Goal: Task Accomplishment & Management: Manage account settings

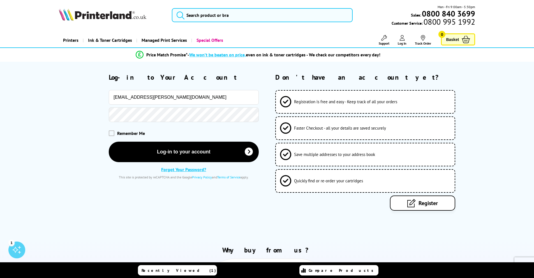
click at [166, 96] on input "phil.coe@hotmail.co.uk" at bounding box center [184, 97] width 150 height 15
type input "engine"
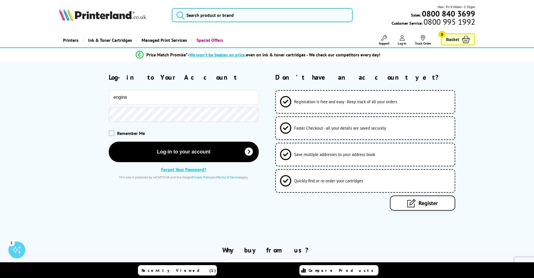
click at [426, 202] on span "Register" at bounding box center [427, 202] width 19 height 7
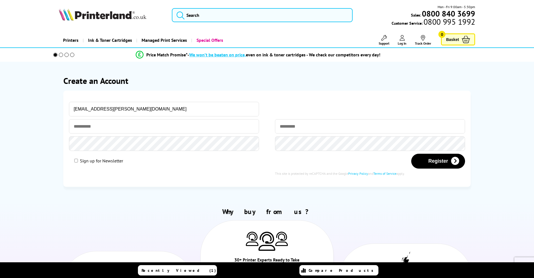
click at [131, 108] on input "[EMAIL_ADDRESS][PERSON_NAME][DOMAIN_NAME]" at bounding box center [164, 109] width 190 height 15
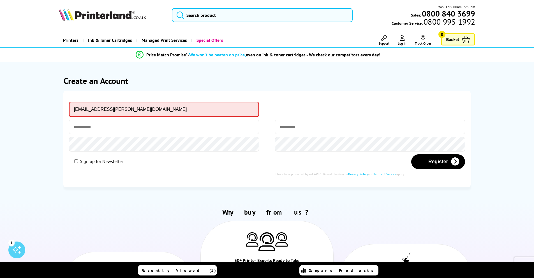
click at [131, 108] on input "phil.coe@hotmail.co.uk" at bounding box center [164, 109] width 190 height 15
type input "[EMAIL_ADDRESS][DOMAIN_NAME]"
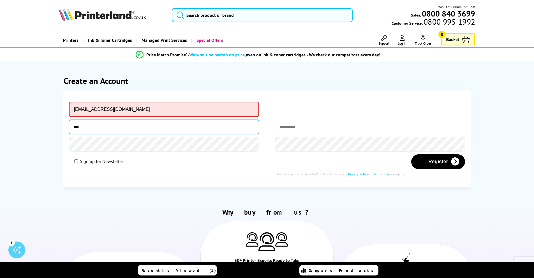
type input "***"
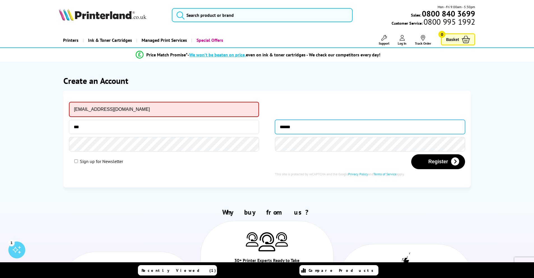
type input "******"
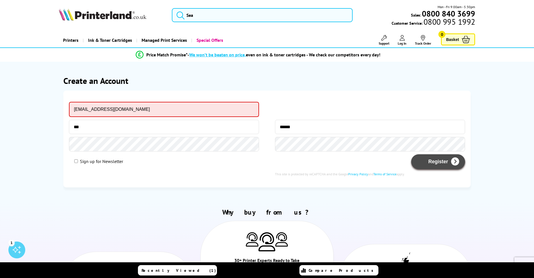
click at [438, 162] on button "Register" at bounding box center [438, 161] width 54 height 15
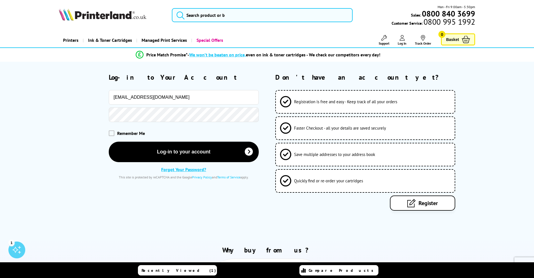
type input "[EMAIL_ADDRESS][DOMAIN_NAME]"
click at [119, 133] on span "Remember Me" at bounding box center [131, 133] width 28 height 6
click at [110, 133] on span at bounding box center [112, 133] width 6 height 6
click at [110, 131] on input "checkbox" at bounding box center [110, 131] width 0 height 0
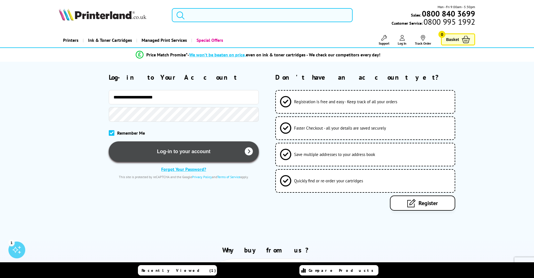
click at [171, 151] on button "Log-in to your account" at bounding box center [184, 151] width 150 height 20
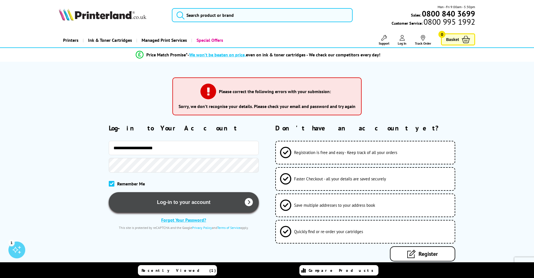
click at [226, 211] on button "Log-in to your account" at bounding box center [184, 202] width 150 height 20
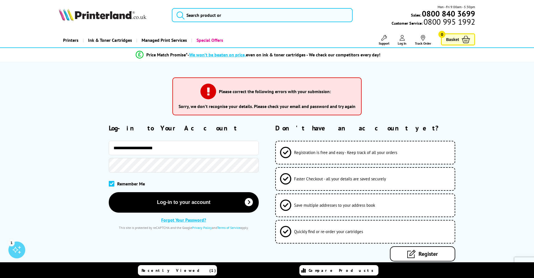
click at [179, 221] on link "Forgot Your Password?" at bounding box center [183, 220] width 45 height 6
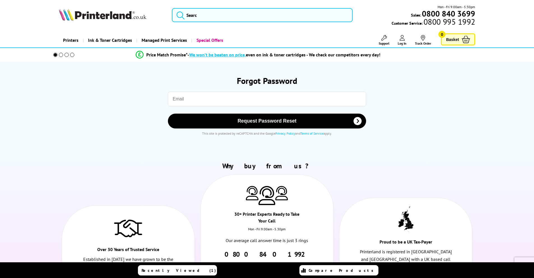
click at [213, 96] on input "email" at bounding box center [267, 99] width 198 height 15
type input "engineering@sglab.co.uk"
click at [168, 113] on button "Request Password Reset" at bounding box center [267, 120] width 198 height 15
